Goal: Book appointment/travel/reservation

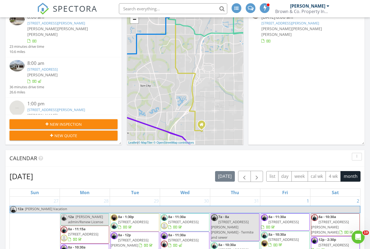
scroll to position [178, 0]
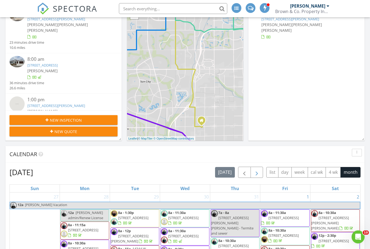
click at [257, 174] on span "button" at bounding box center [257, 172] width 7 height 7
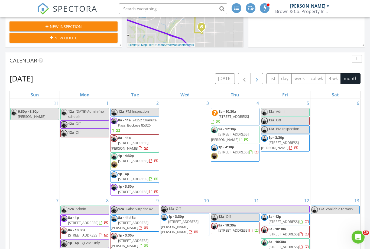
scroll to position [0, 0]
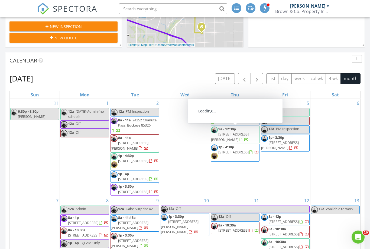
click at [231, 176] on div "4 8a - 10:30a [STREET_ADDRESS] 9a - 12:30p [STREET_ADDRESS][PERSON_NAME] 1p - 4…" at bounding box center [235, 147] width 50 height 97
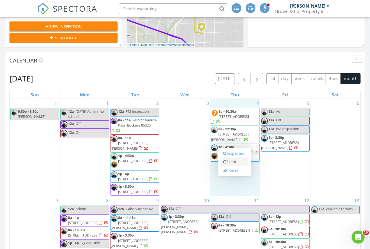
click at [240, 163] on link "Event" at bounding box center [235, 161] width 28 height 9
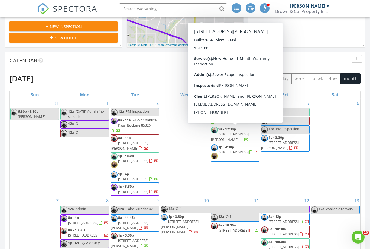
click at [198, 122] on div "3" at bounding box center [185, 147] width 50 height 97
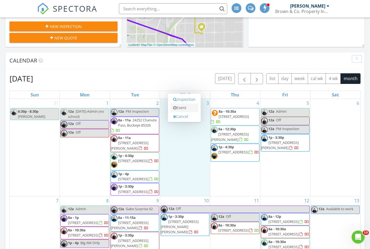
click at [192, 111] on link "Event" at bounding box center [184, 107] width 28 height 9
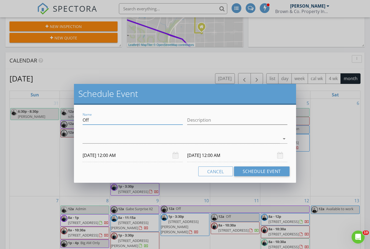
click at [125, 124] on input "Off" at bounding box center [133, 119] width 100 height 9
type input "O"
click at [143, 117] on input "Financial Expert Meeting" at bounding box center [133, 119] width 100 height 9
type input "F"
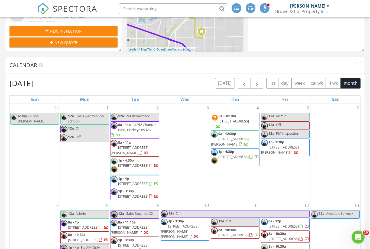
scroll to position [0, 0]
click at [168, 139] on div "3" at bounding box center [185, 151] width 50 height 97
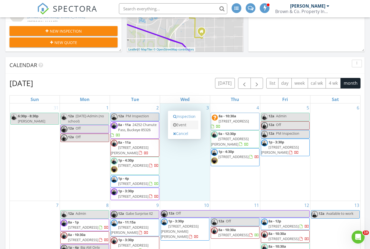
click at [188, 127] on link "Event" at bounding box center [184, 124] width 28 height 9
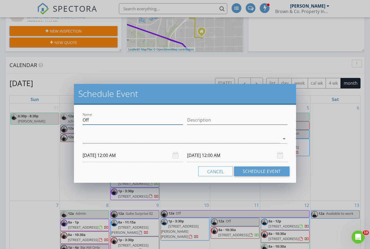
click at [122, 120] on input "Off" at bounding box center [133, 119] width 100 height 9
type input "O"
type input "Financial Expert Meeting"
click at [117, 138] on div at bounding box center [181, 138] width 197 height 9
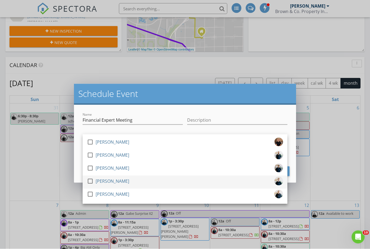
scroll to position [267, 0]
click at [123, 180] on div "[PERSON_NAME]" at bounding box center [113, 180] width 34 height 9
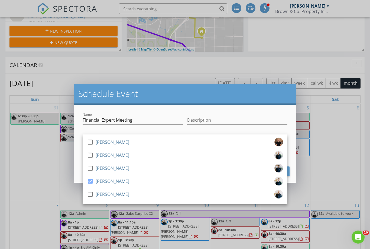
click at [185, 124] on div "Description" at bounding box center [237, 120] width 105 height 19
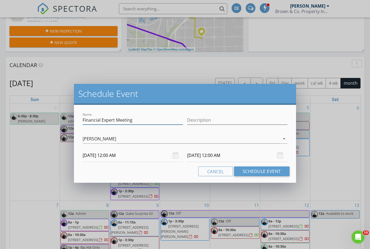
click at [113, 118] on input "Financial Expert Meeting" at bounding box center [133, 119] width 100 height 9
click at [115, 120] on input "Financial Expert Meeting" at bounding box center [133, 119] width 100 height 9
click at [140, 154] on input "[DATE] 12:00 AM" at bounding box center [133, 155] width 100 height 13
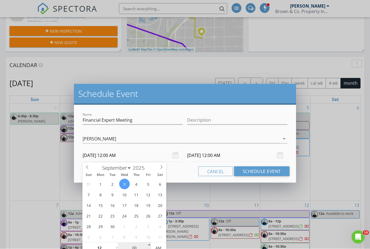
scroll to position [267, 0]
type input "01"
type input "[DATE] 1:00 AM"
click at [113, 245] on span at bounding box center [114, 244] width 4 height 5
type input "02"
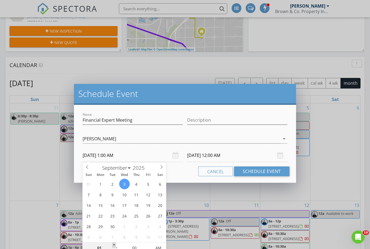
type input "[DATE] 2:00 AM"
click at [113, 245] on span at bounding box center [114, 244] width 4 height 5
type input "03"
type input "[DATE] 3:00 AM"
click at [113, 245] on span at bounding box center [114, 244] width 4 height 5
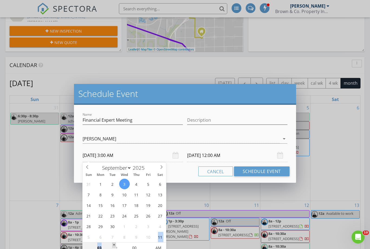
type input "04"
type input "[DATE] 4:00 AM"
click at [113, 245] on span at bounding box center [114, 244] width 4 height 5
type input "[DATE] 4:00 AM"
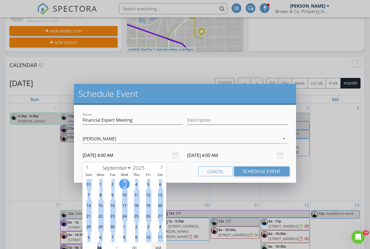
type input "[DATE] 4:00 PM"
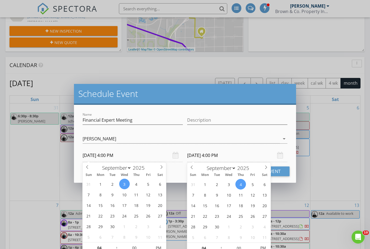
click at [216, 156] on input "[DATE] 4:00 PM" at bounding box center [237, 155] width 100 height 13
type input "05"
type input "[DATE] 5:00 PM"
click at [218, 246] on span at bounding box center [219, 244] width 4 height 5
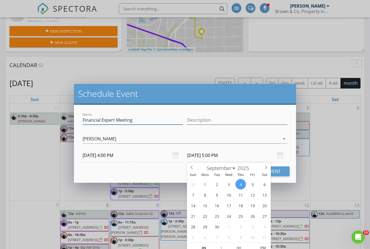
click at [116, 120] on input "Financial Expert Meeting" at bounding box center [133, 119] width 100 height 9
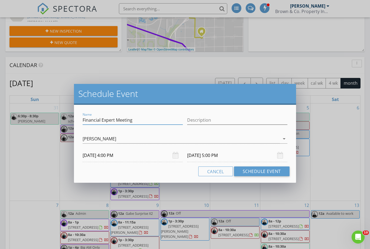
scroll to position [266, 0]
click at [114, 120] on input "Meeting" at bounding box center [133, 119] width 100 height 9
type input "Meeting at 4 PM"
click at [270, 154] on input "[DATE] 5:00 PM" at bounding box center [237, 155] width 100 height 13
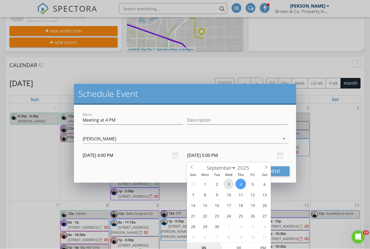
type input "[DATE] 5:00 PM"
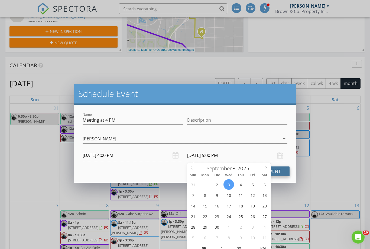
click at [285, 172] on button "Schedule Event" at bounding box center [262, 171] width 56 height 10
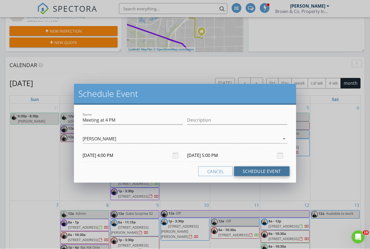
click at [253, 170] on button "Schedule Event" at bounding box center [262, 171] width 56 height 10
click at [253, 171] on button "Schedule Event" at bounding box center [262, 171] width 56 height 10
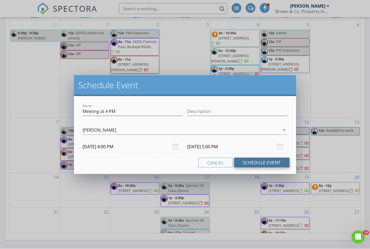
scroll to position [350, 0]
click at [267, 163] on button "Schedule Event" at bounding box center [262, 162] width 56 height 10
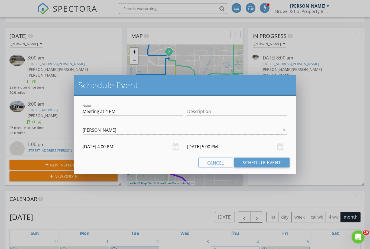
scroll to position [133, 0]
click at [252, 167] on div "Name Meeting at 4 PM Description check_box_outline_blank [PERSON_NAME] check_bo…" at bounding box center [185, 135] width 222 height 78
click at [253, 164] on button "Schedule Event" at bounding box center [262, 162] width 56 height 10
click at [214, 162] on button "Cancel" at bounding box center [215, 162] width 35 height 10
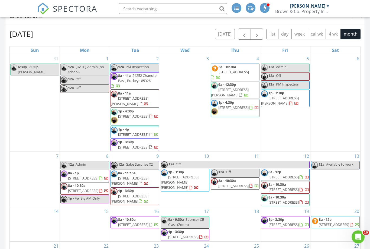
scroll to position [333, 0]
